Goal: Find contact information: Find contact information

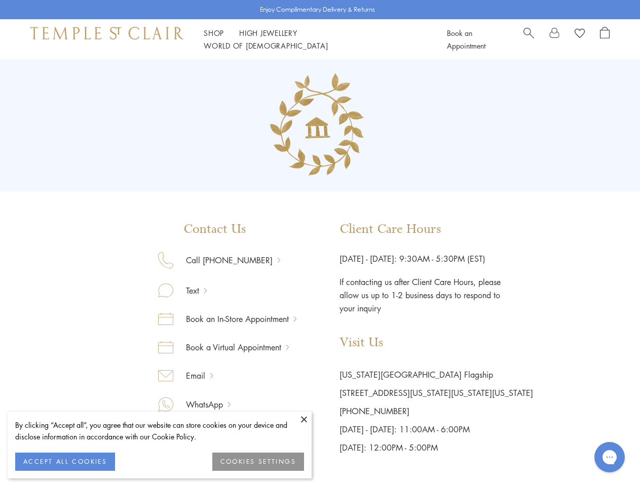
click at [320, 243] on div "Contact Us Call [PHONE_NUMBER] Text Book an In-Store Appointment Book a Virtual…" at bounding box center [320, 339] width 426 height 235
click at [304, 420] on button at bounding box center [303, 419] width 15 height 15
click at [65, 462] on button "ACCEPT ALL COOKIES" at bounding box center [65, 462] width 100 height 18
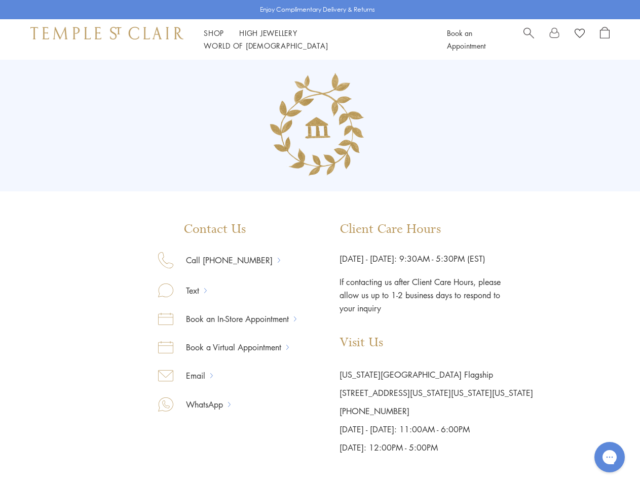
click at [258, 462] on div "Enjoy Complimentary Delivery & Returns Shop Shop Categories Amulets Pendants & …" at bounding box center [320, 442] width 640 height 884
click at [214, 38] on link "Shop Shop" at bounding box center [214, 33] width 20 height 10
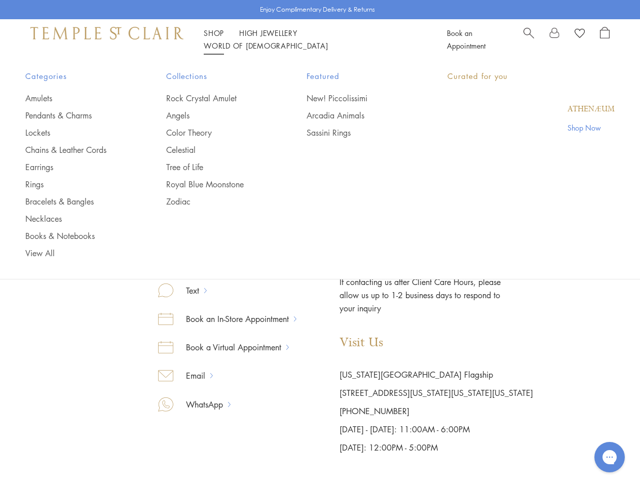
click at [328, 41] on link "World of [GEOGRAPHIC_DATA][DEMOGRAPHIC_DATA]" at bounding box center [266, 46] width 124 height 10
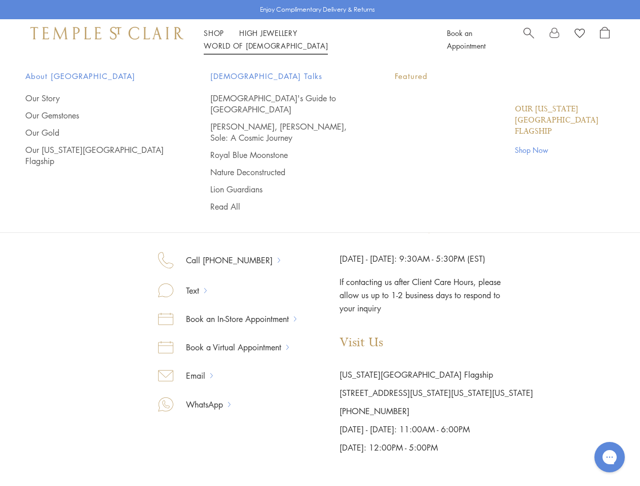
click at [609, 458] on icon "Gorgias live chat" at bounding box center [609, 457] width 10 height 10
